Goal: Task Accomplishment & Management: Manage account settings

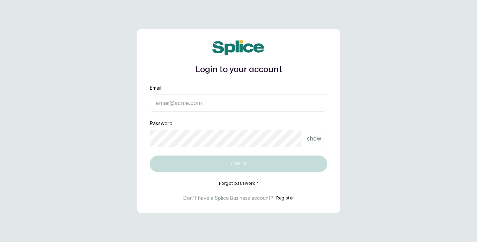
type input "[EMAIL_ADDRESS][DOMAIN_NAME]"
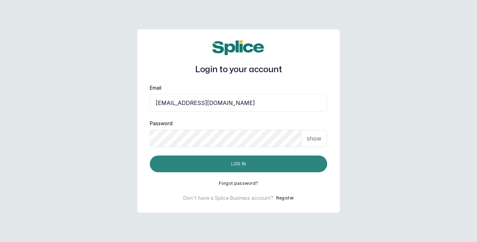
click at [248, 163] on button "Log in" at bounding box center [238, 164] width 177 height 17
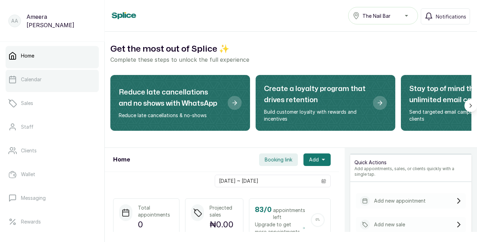
click at [39, 79] on p "Calendar" at bounding box center [31, 79] width 21 height 7
